Goal: Navigation & Orientation: Find specific page/section

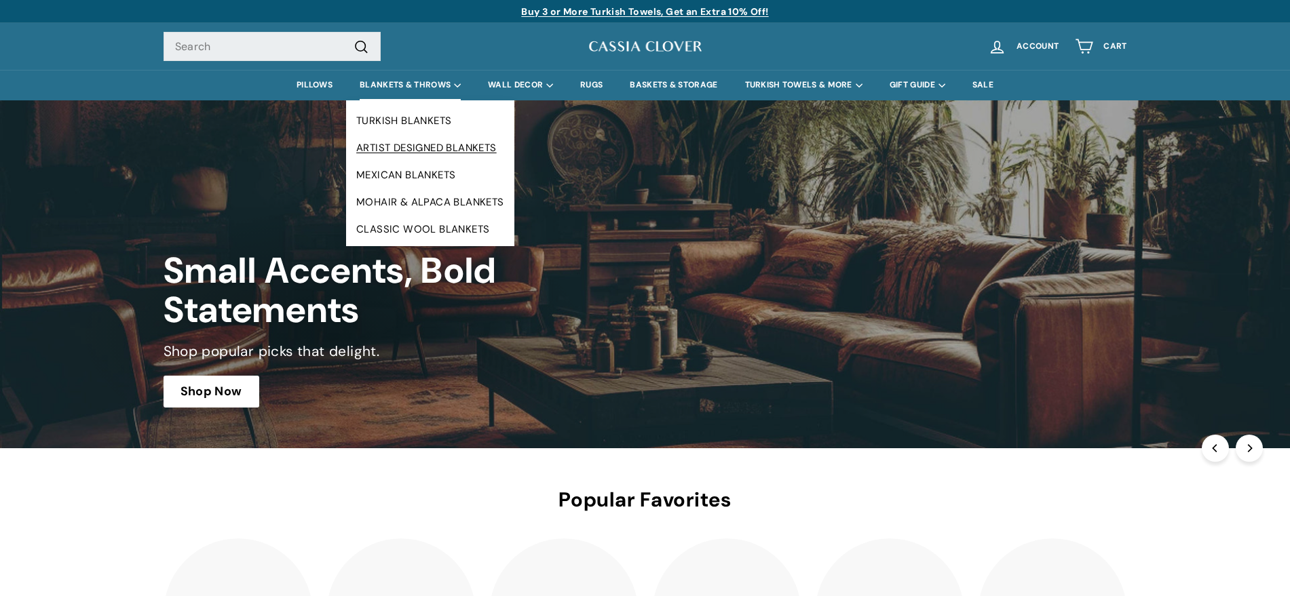
click at [406, 142] on link "ARTIST DESIGNED BLANKETS" at bounding box center [430, 147] width 168 height 27
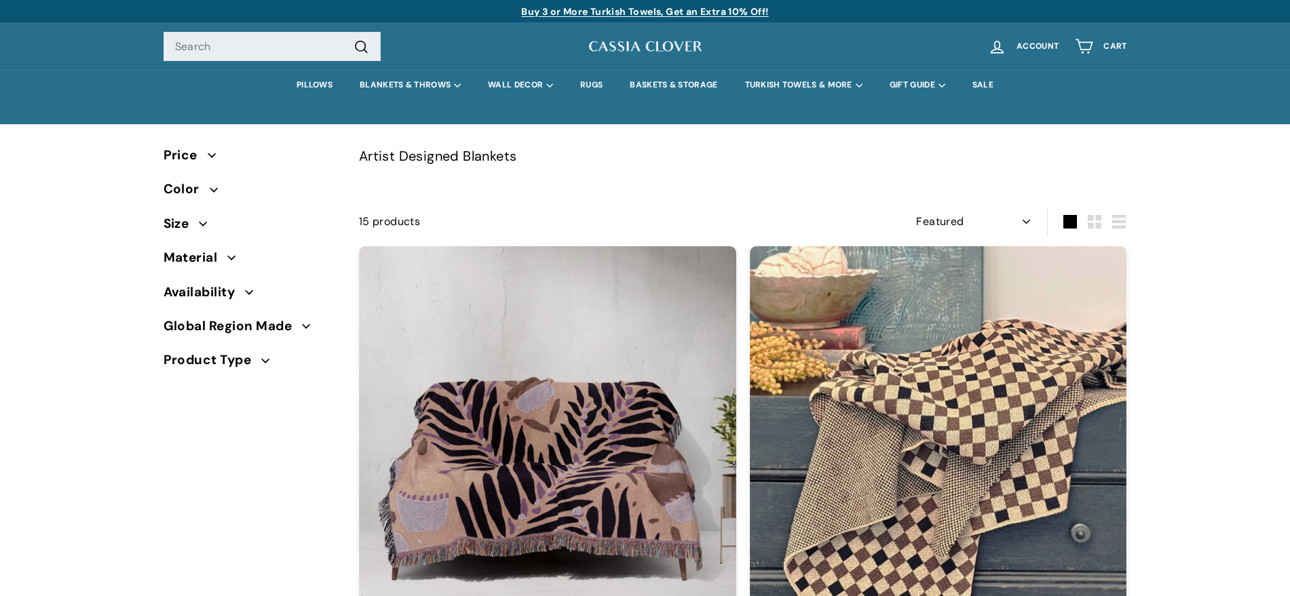
select select "manual"
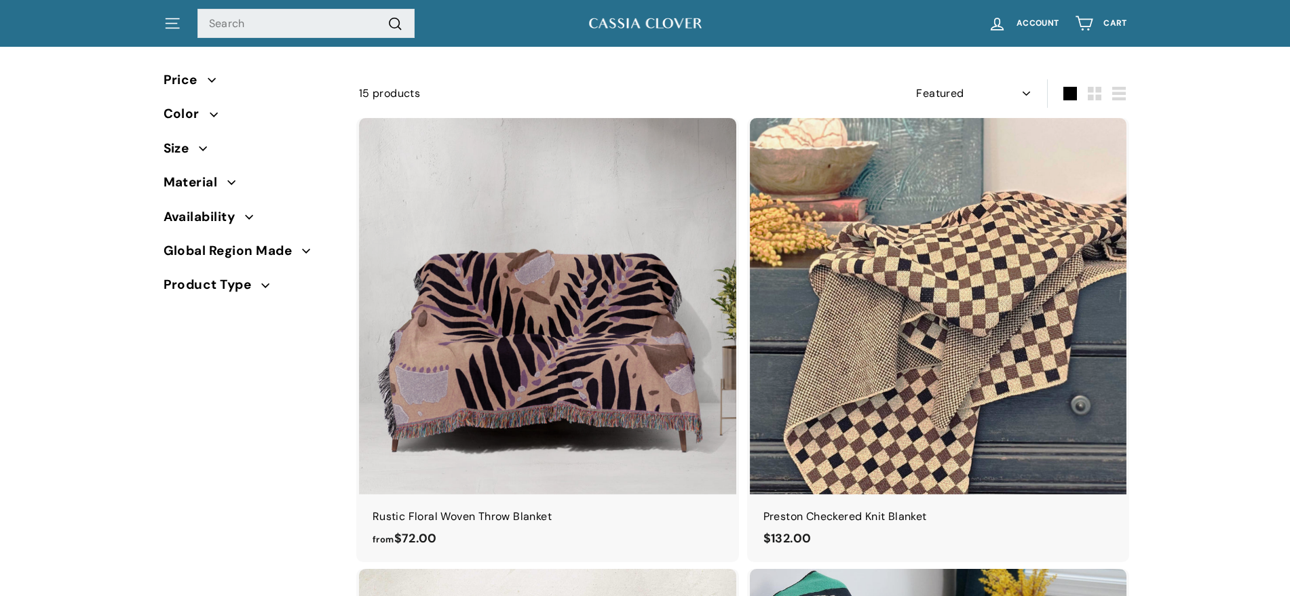
scroll to position [199, 0]
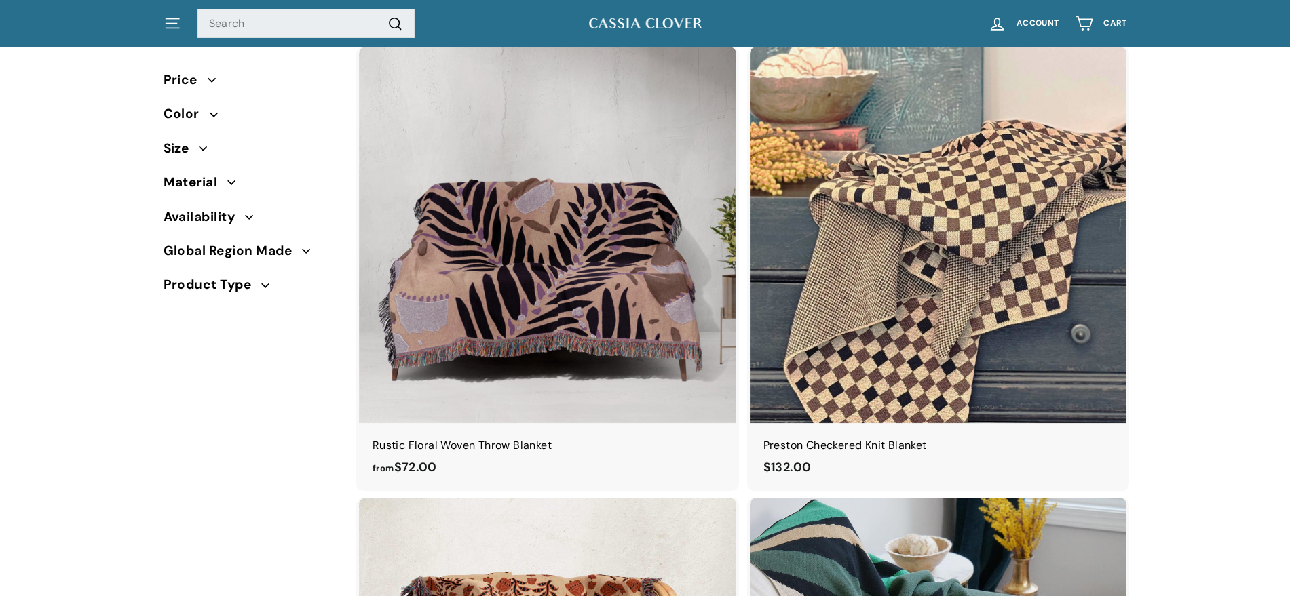
drag, startPoint x: 1302, startPoint y: 31, endPoint x: 1299, endPoint y: 56, distance: 25.3
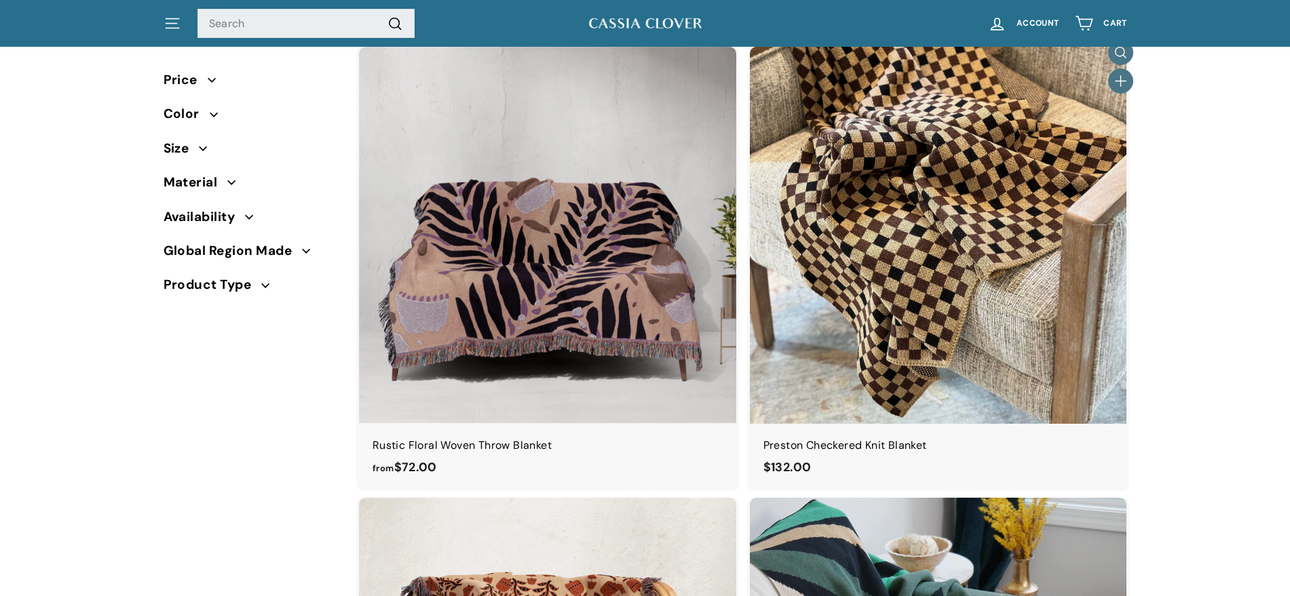
click at [999, 120] on img at bounding box center [938, 235] width 377 height 377
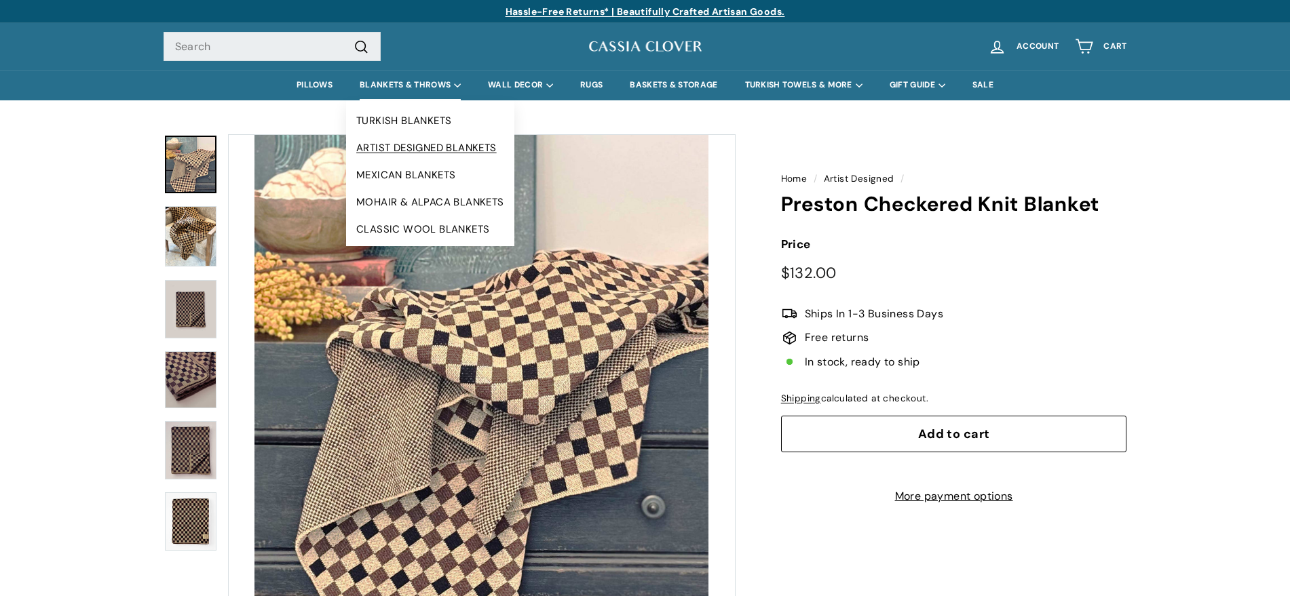
click at [410, 141] on link "ARTIST DESIGNED BLANKETS" at bounding box center [430, 147] width 168 height 27
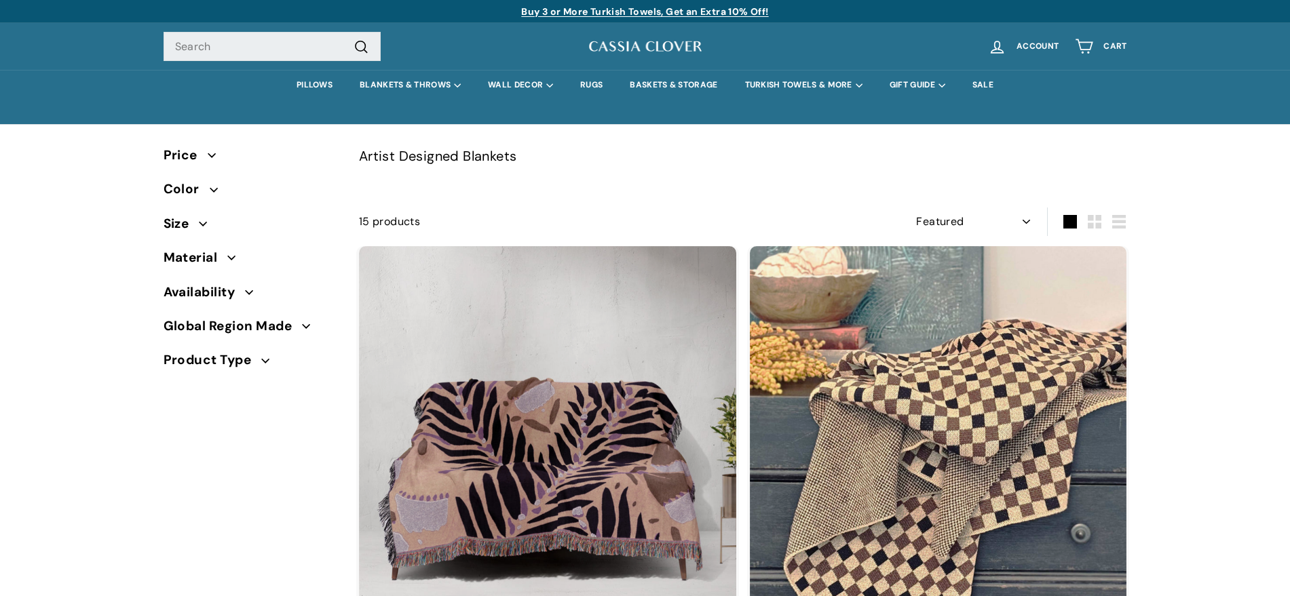
select select "manual"
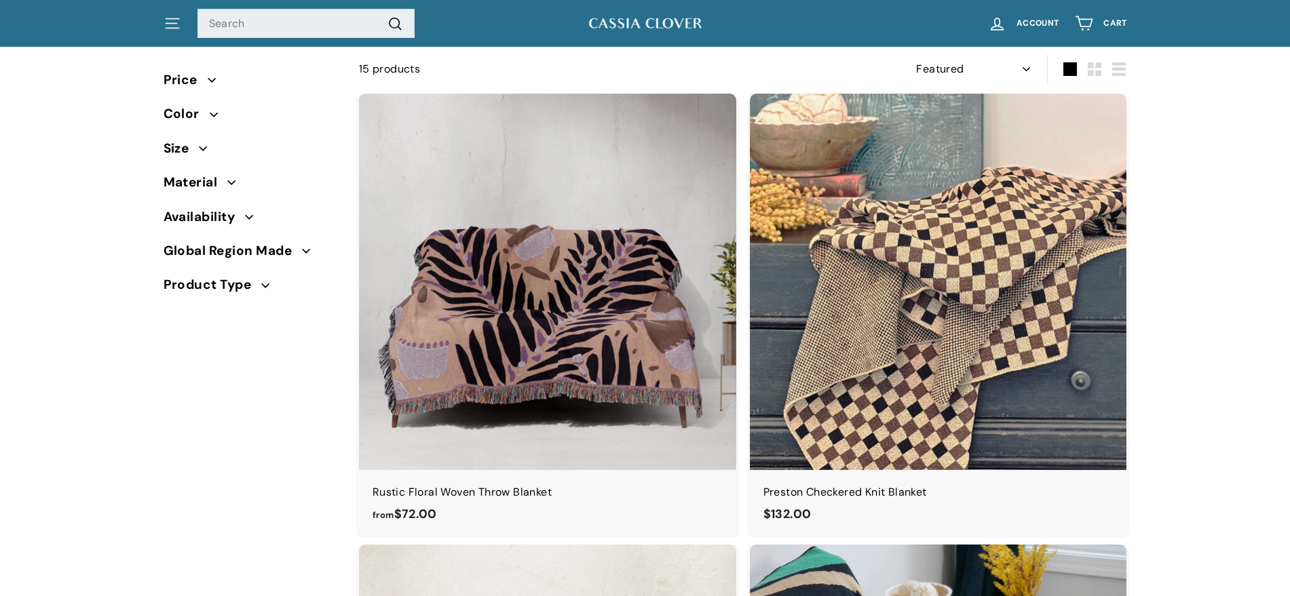
scroll to position [208, 0]
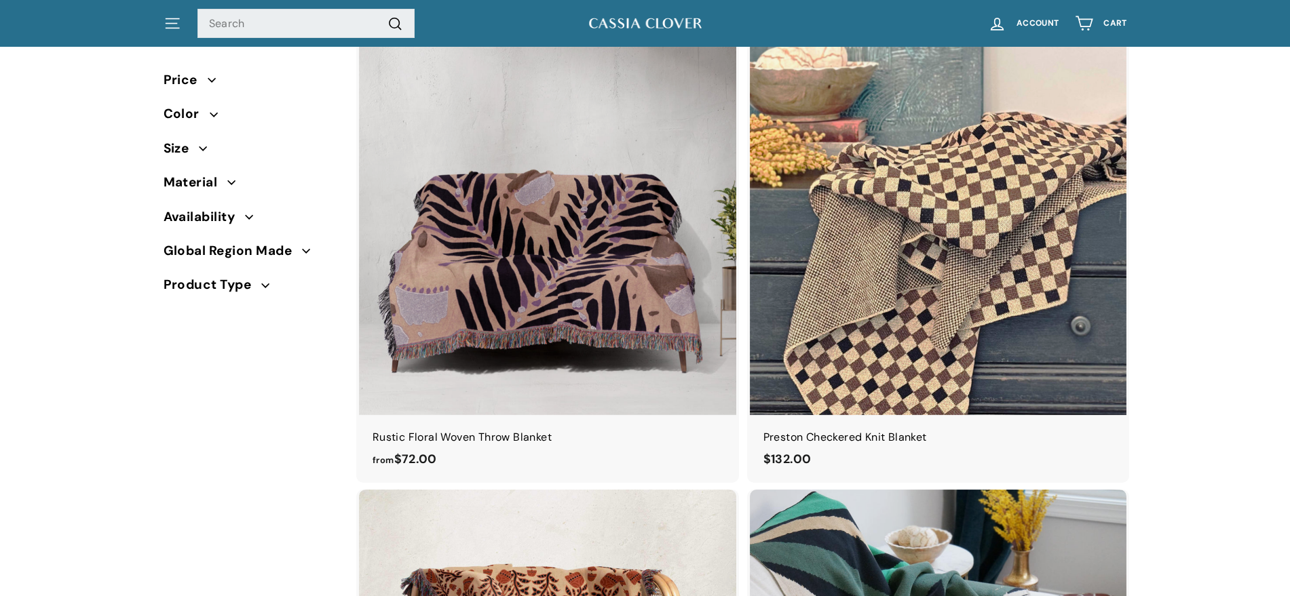
drag, startPoint x: 1297, startPoint y: 26, endPoint x: 1238, endPoint y: 52, distance: 64.4
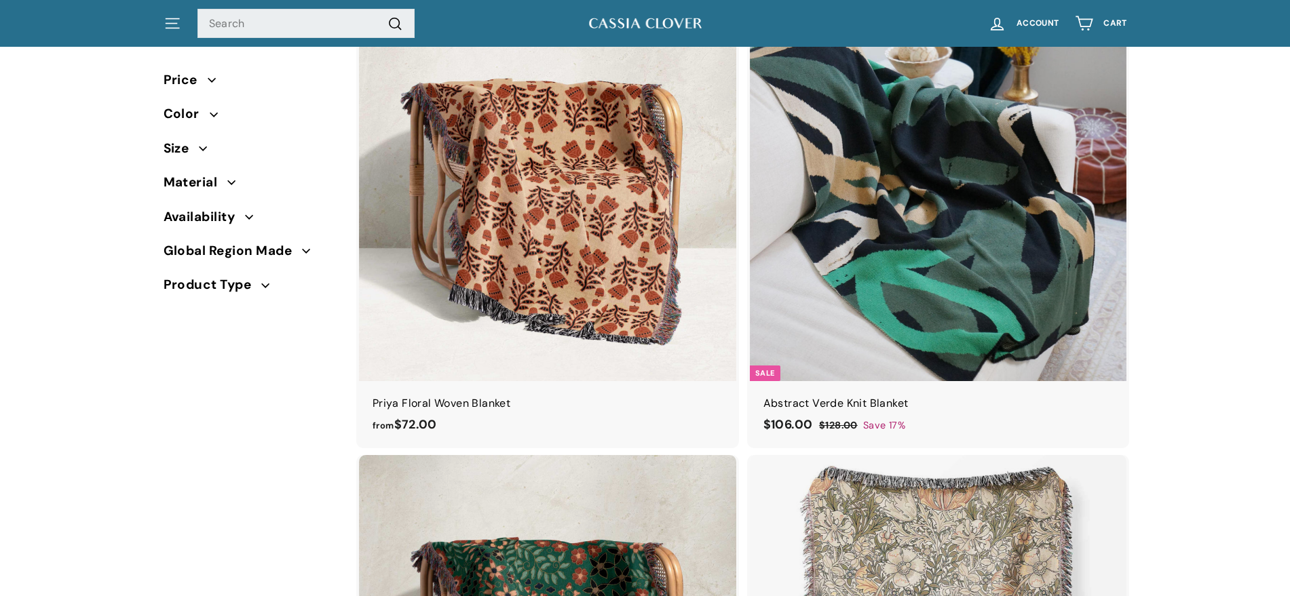
scroll to position [0, 0]
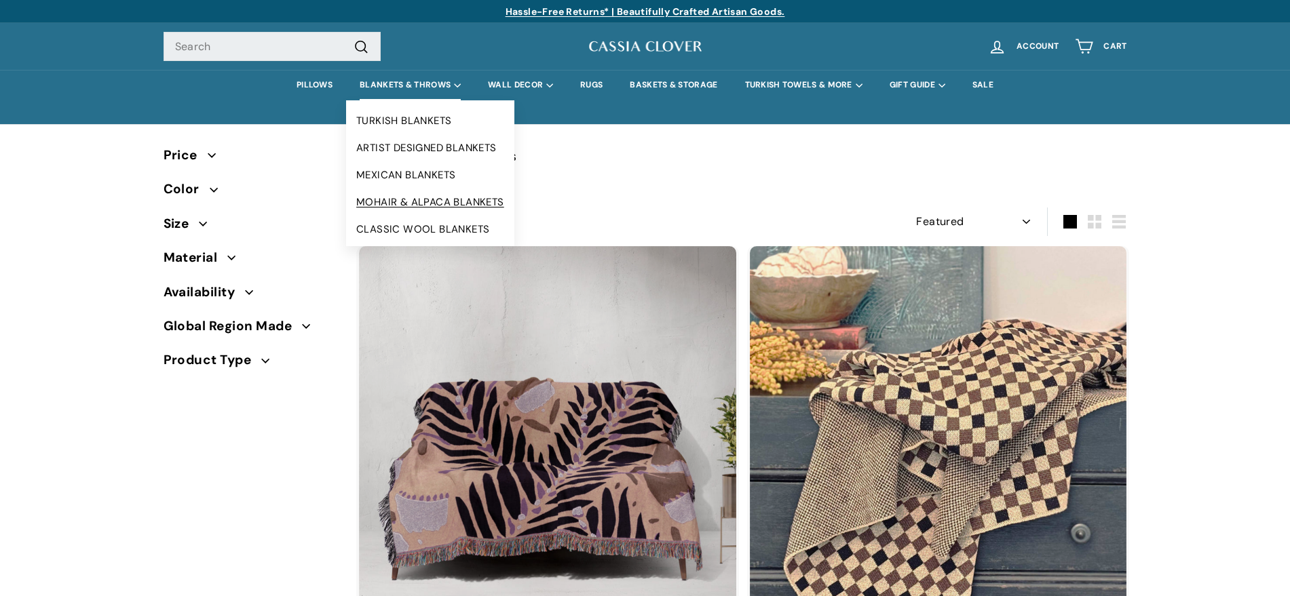
click at [395, 199] on link "MOHAIR & ALPACA BLANKETS" at bounding box center [430, 202] width 168 height 27
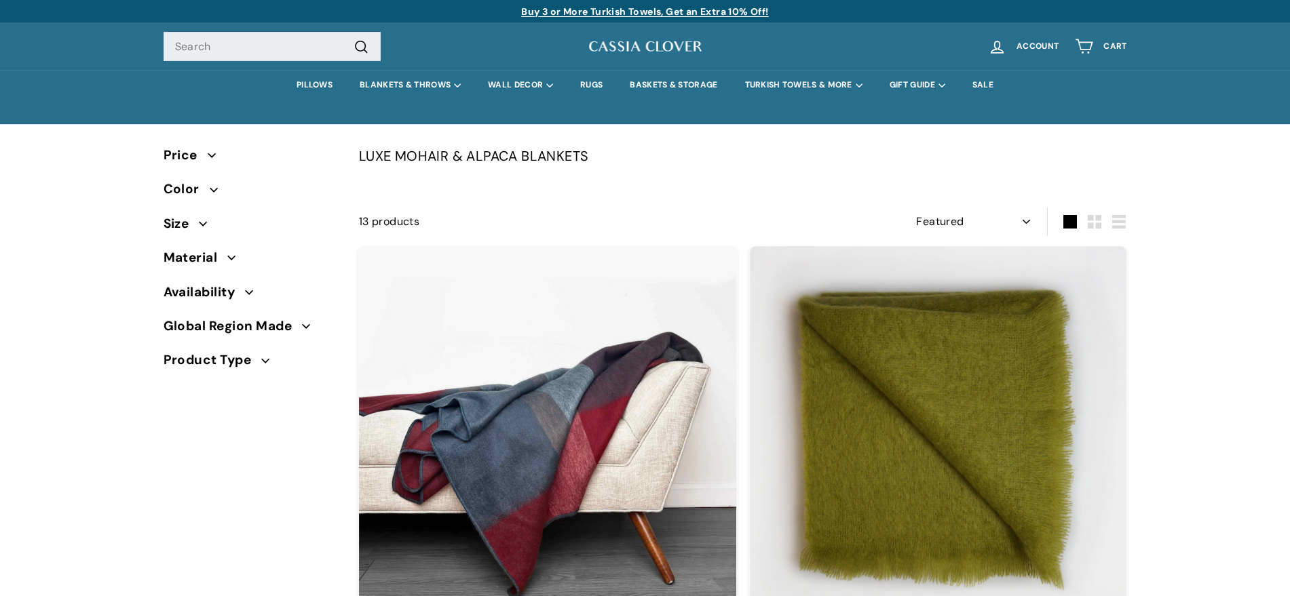
select select "manual"
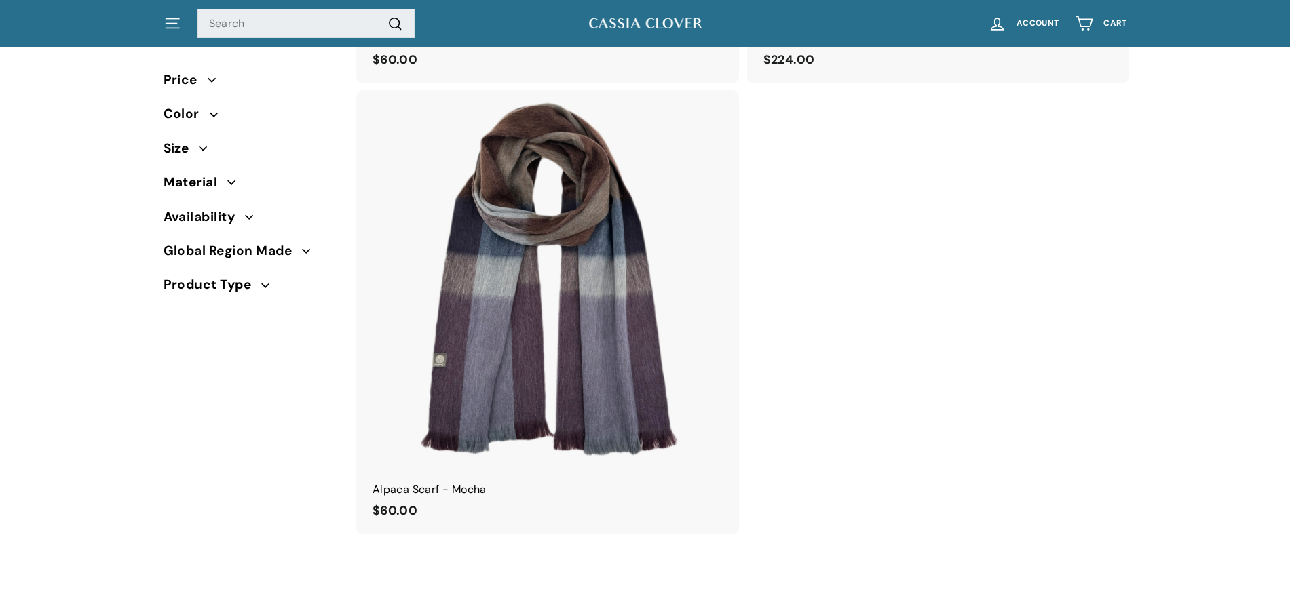
drag, startPoint x: 0, startPoint y: 0, endPoint x: 1232, endPoint y: 394, distance: 1293.7
